Goal: Book appointment/travel/reservation

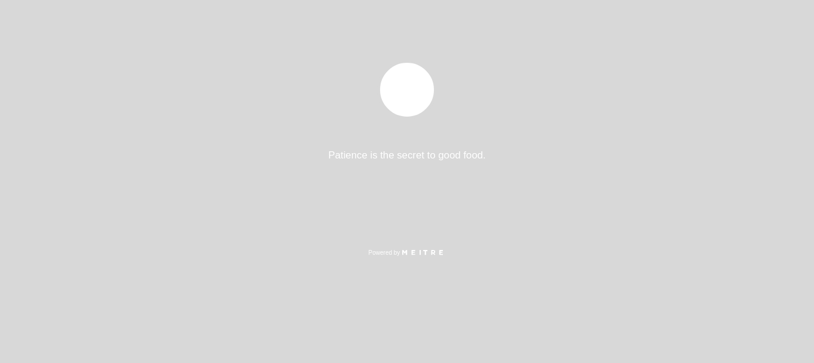
select select "es"
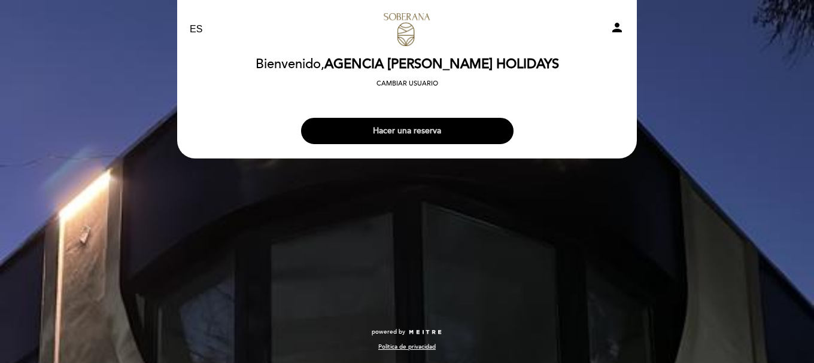
click at [435, 129] on button "Hacer una reserva" at bounding box center [407, 131] width 213 height 26
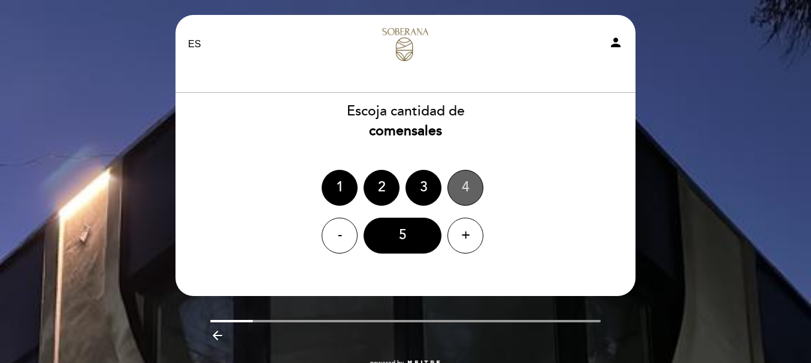
click at [481, 189] on div "4" at bounding box center [465, 188] width 36 height 36
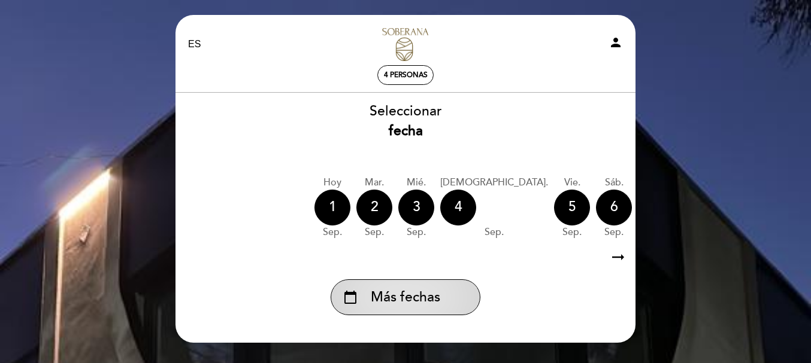
click at [403, 310] on div "calendar_today Más fechas" at bounding box center [405, 298] width 150 height 36
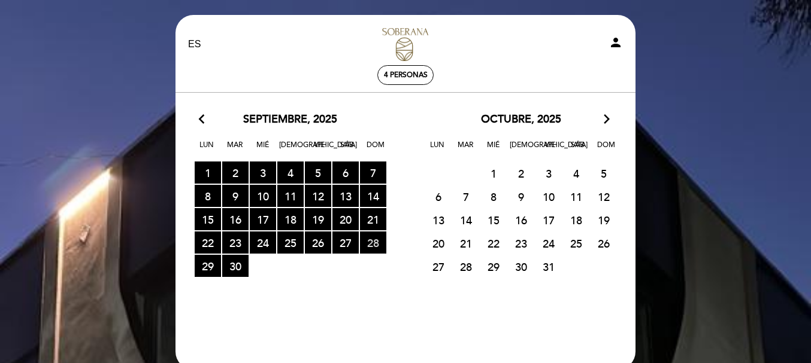
click at [375, 238] on span "28 RESERVAS DISPONIBLES" at bounding box center [373, 243] width 26 height 22
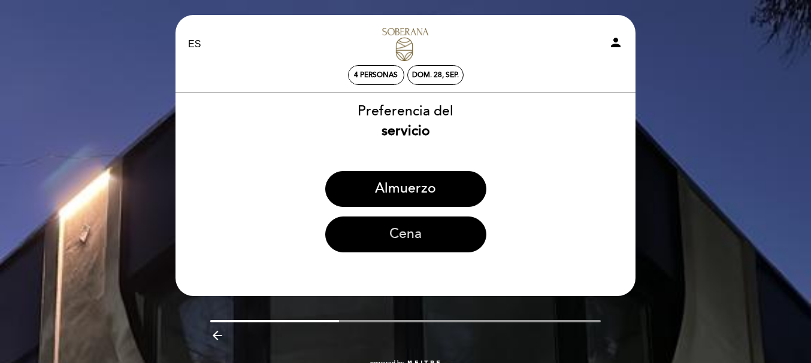
click at [412, 233] on button "Cena" at bounding box center [405, 235] width 161 height 36
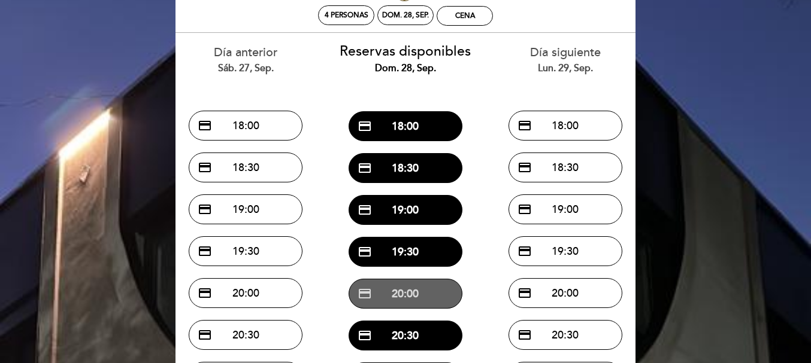
click at [410, 297] on button "credit_card 20:00" at bounding box center [405, 294] width 114 height 30
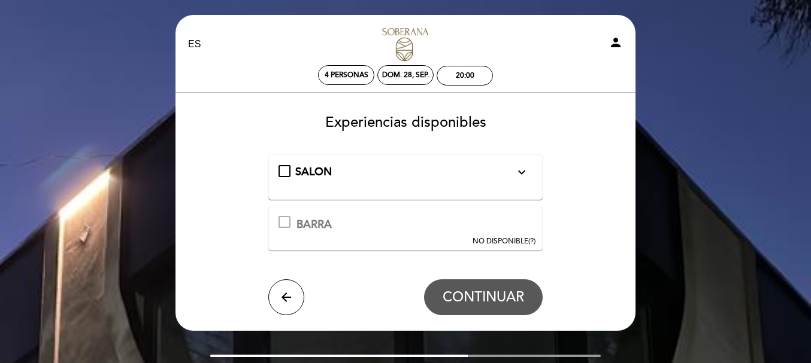
click at [308, 156] on div "SALON expand_more" at bounding box center [405, 176] width 275 height 45
drag, startPoint x: 296, startPoint y: 175, endPoint x: 306, endPoint y: 176, distance: 9.6
click at [296, 176] on span "SALON" at bounding box center [313, 171] width 37 height 13
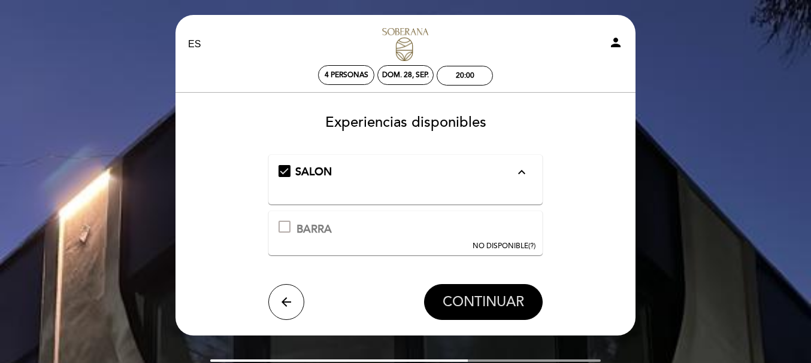
click at [484, 295] on span "CONTINUAR" at bounding box center [482, 303] width 81 height 17
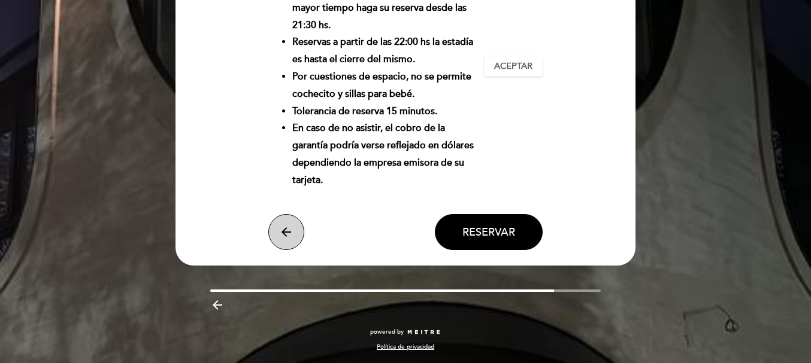
click at [288, 222] on button "arrow_back" at bounding box center [286, 232] width 36 height 36
